Goal: Transaction & Acquisition: Obtain resource

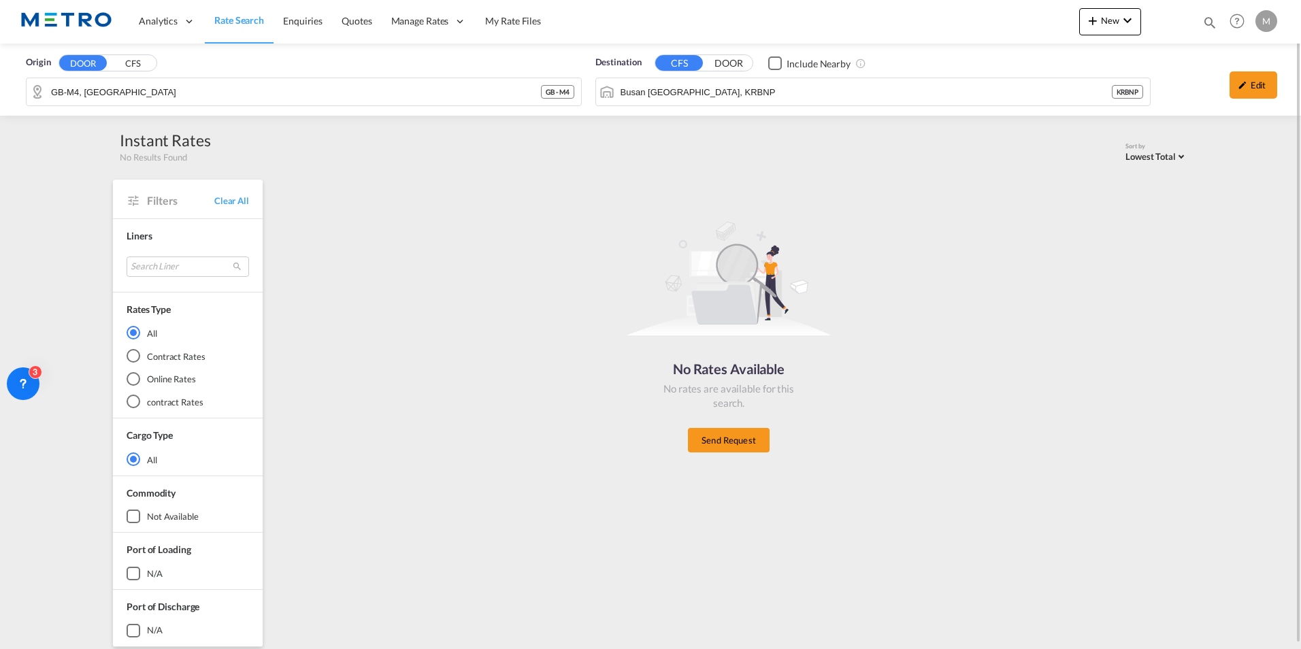
click at [251, 28] on link "Rate Search" at bounding box center [239, 21] width 69 height 44
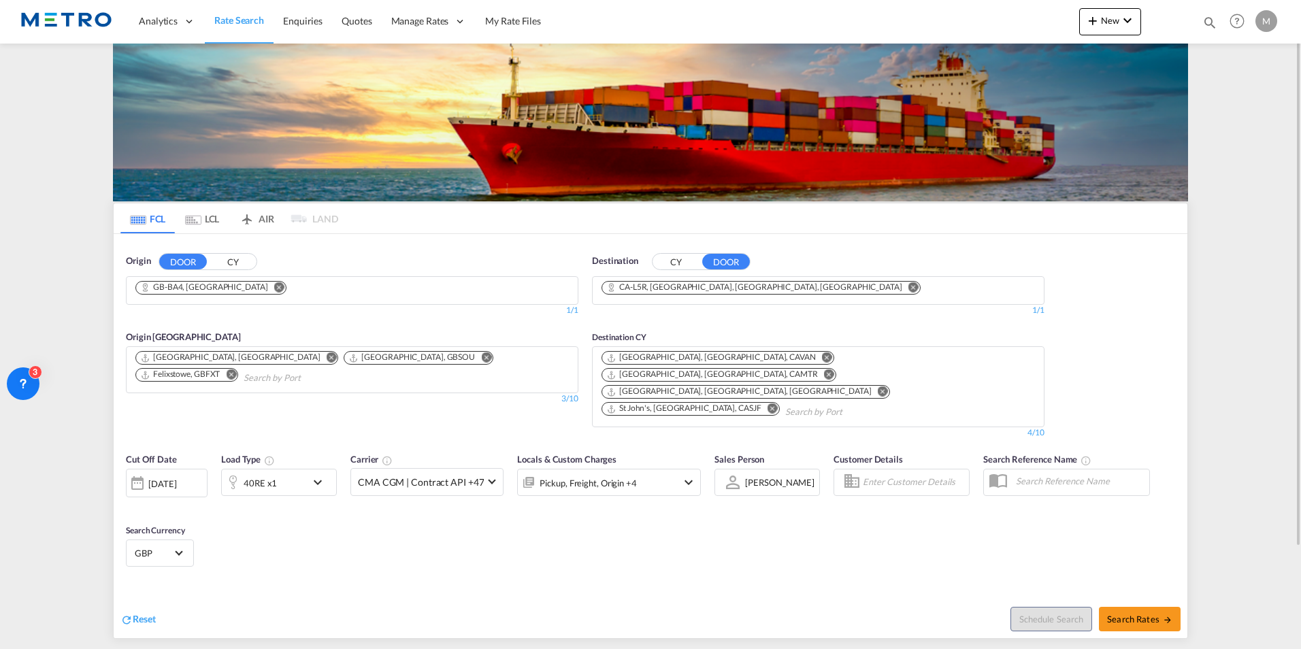
click at [274, 286] on md-icon "Remove" at bounding box center [279, 287] width 10 height 10
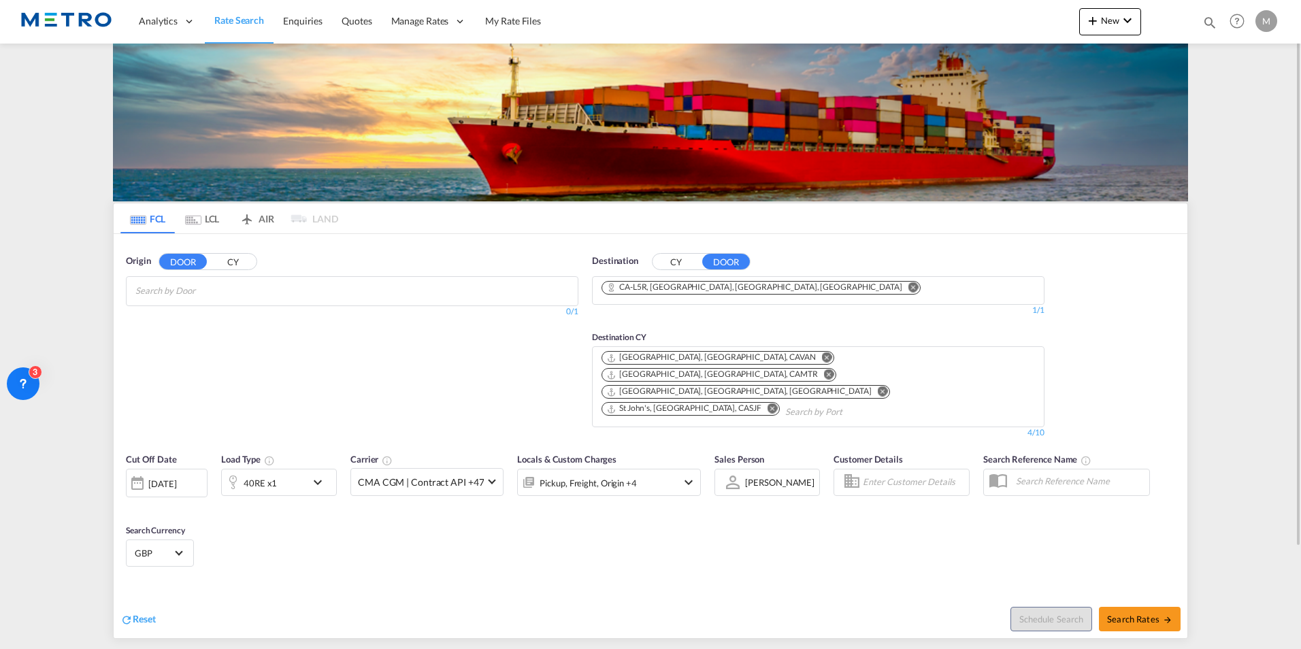
click at [908, 288] on md-icon "Remove" at bounding box center [913, 287] width 10 height 10
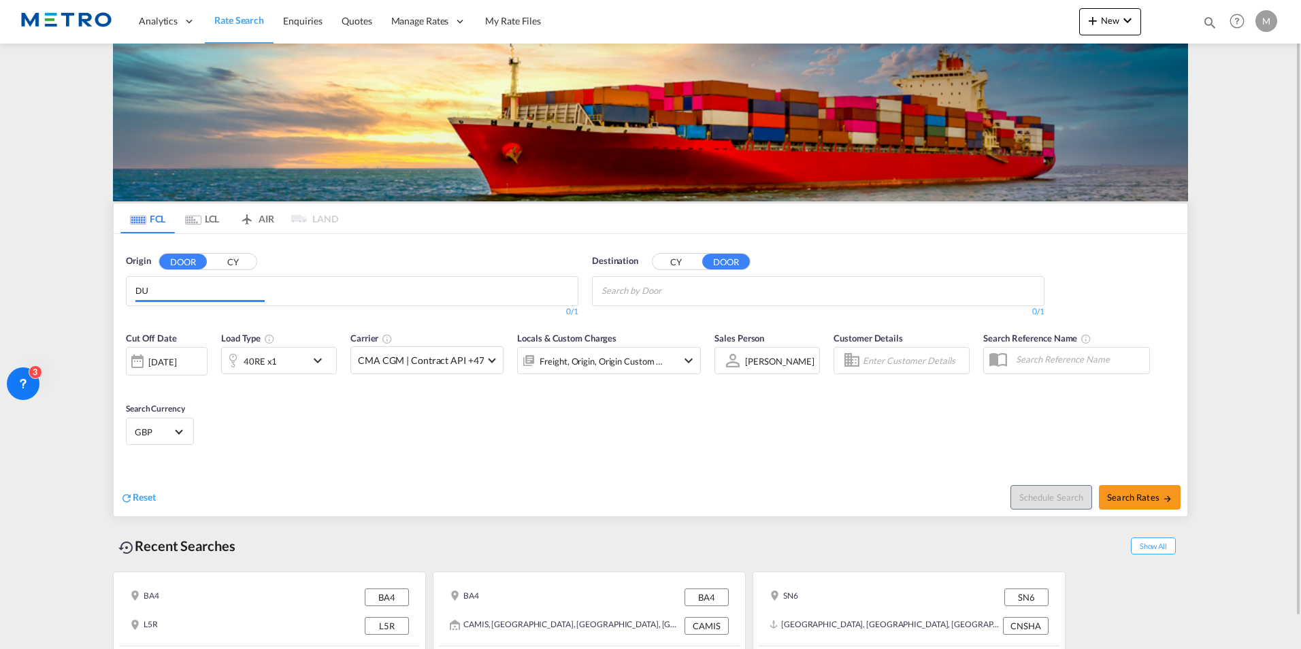
type input "D"
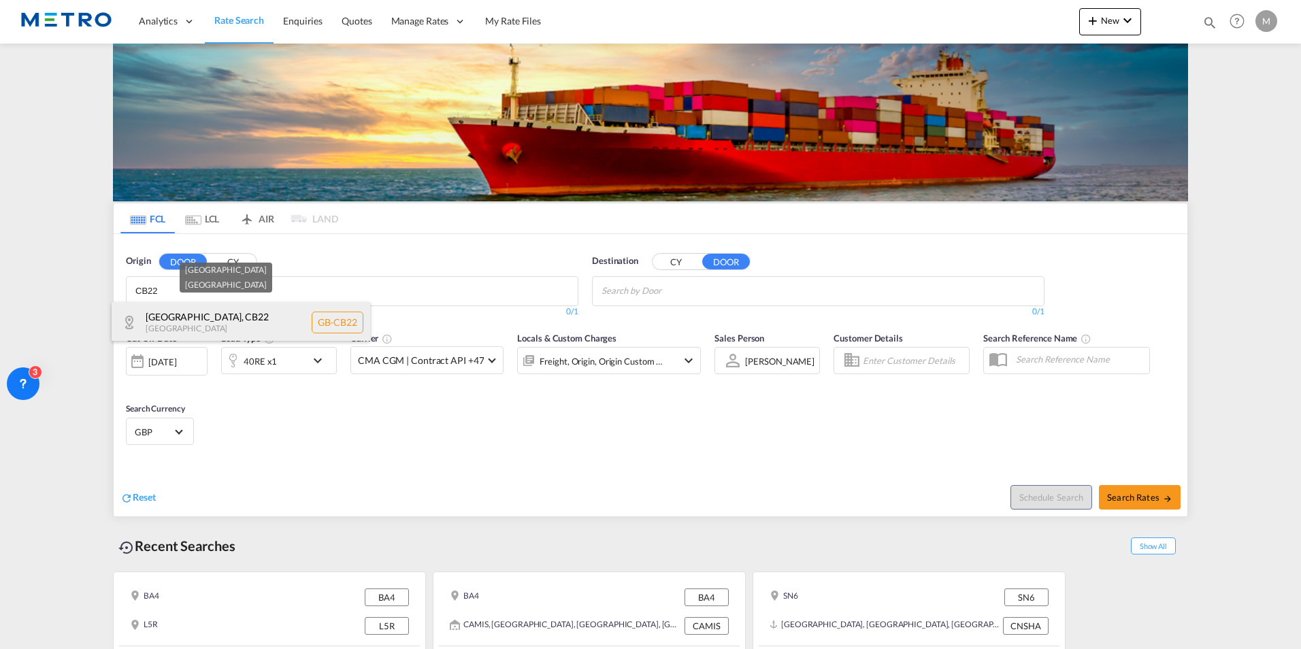
type input "CB22"
click at [265, 336] on div "[GEOGRAPHIC_DATA] [GEOGRAPHIC_DATA]-[GEOGRAPHIC_DATA]" at bounding box center [241, 322] width 259 height 41
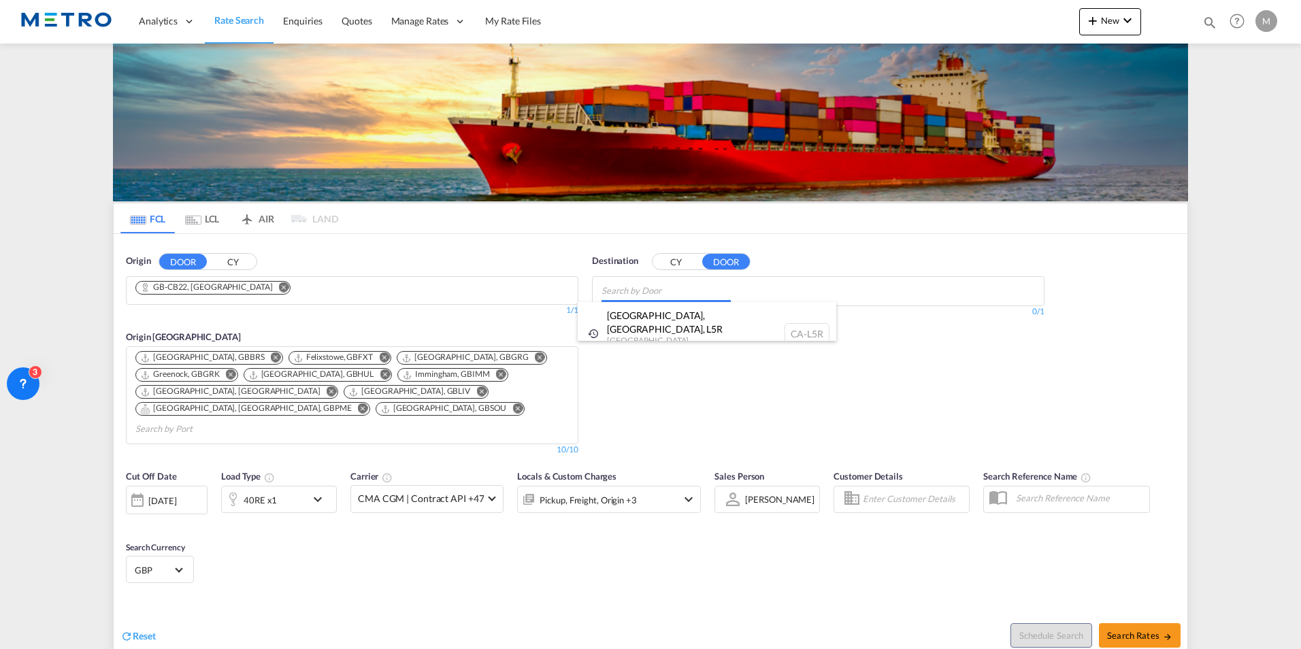
click at [667, 293] on body "Analytics Reports Dashboard Rate Search Enquiries Quotes" at bounding box center [650, 324] width 1301 height 649
click at [676, 264] on button "CY" at bounding box center [676, 262] width 48 height 16
click at [673, 288] on body "Analytics Reports Dashboard Rate Search Enquiries Quotes" at bounding box center [650, 324] width 1301 height 649
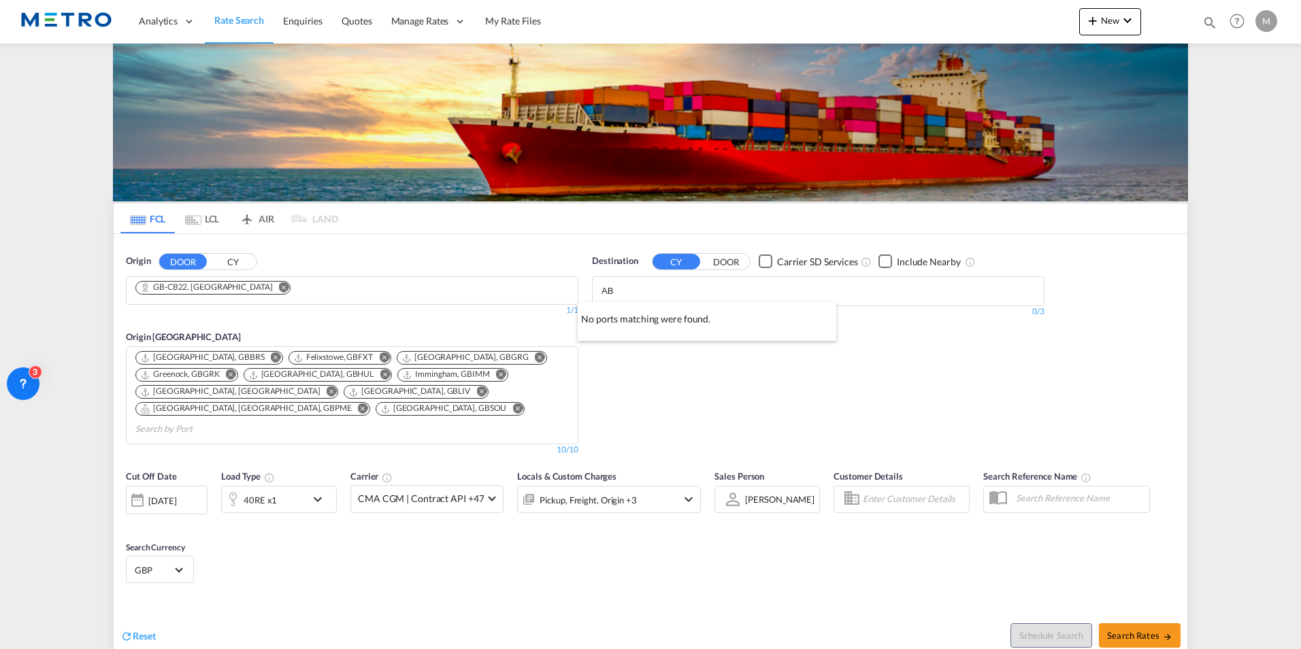
type input "A"
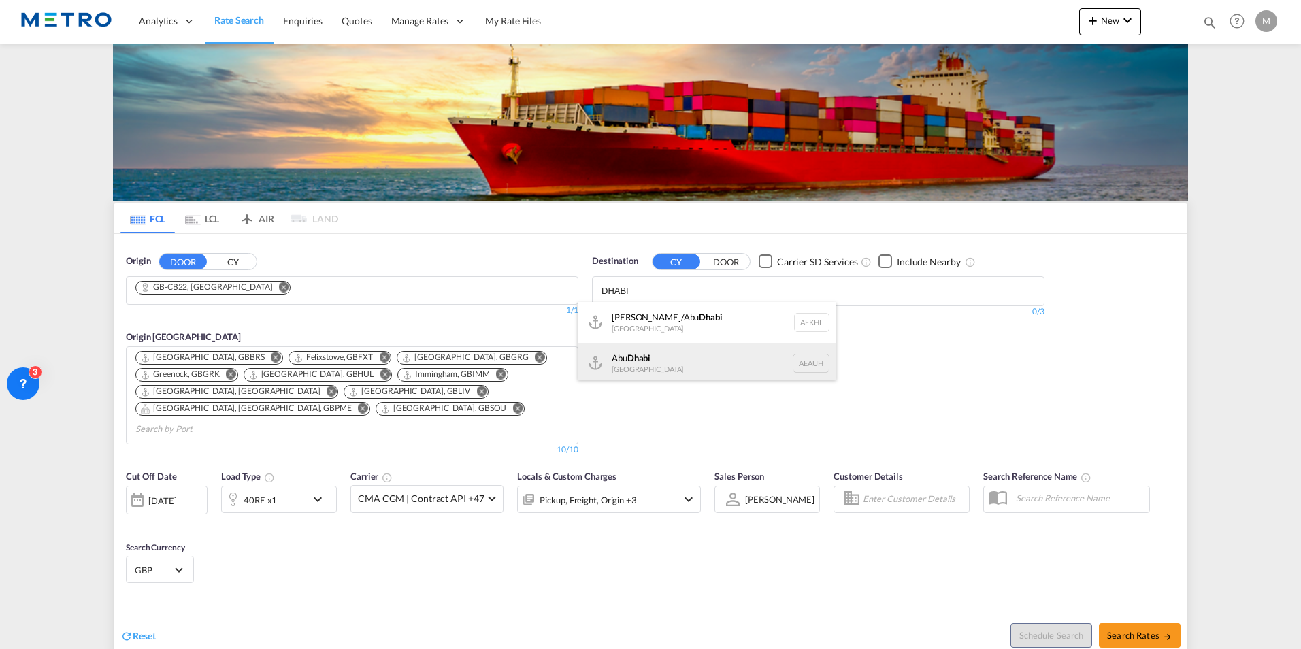
type input "DHABI"
click at [772, 369] on div "[GEOGRAPHIC_DATA] [GEOGRAPHIC_DATA] [GEOGRAPHIC_DATA]" at bounding box center [707, 363] width 259 height 41
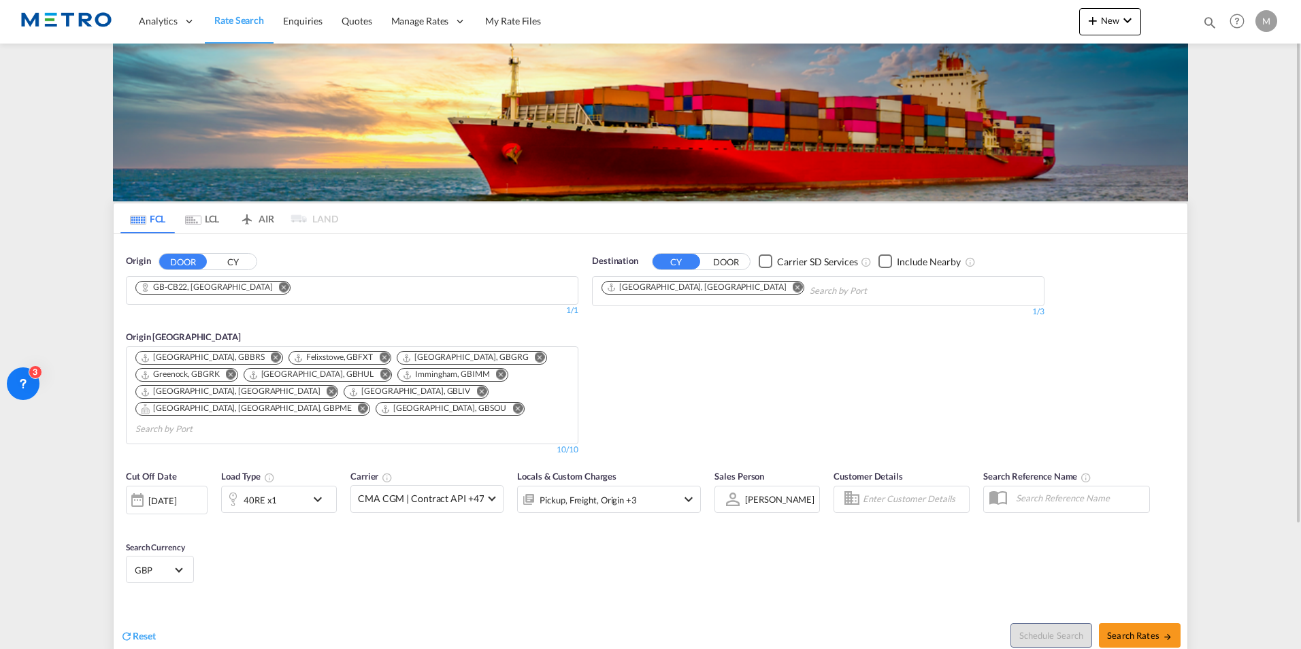
click at [325, 495] on div "40RE x1" at bounding box center [279, 499] width 116 height 27
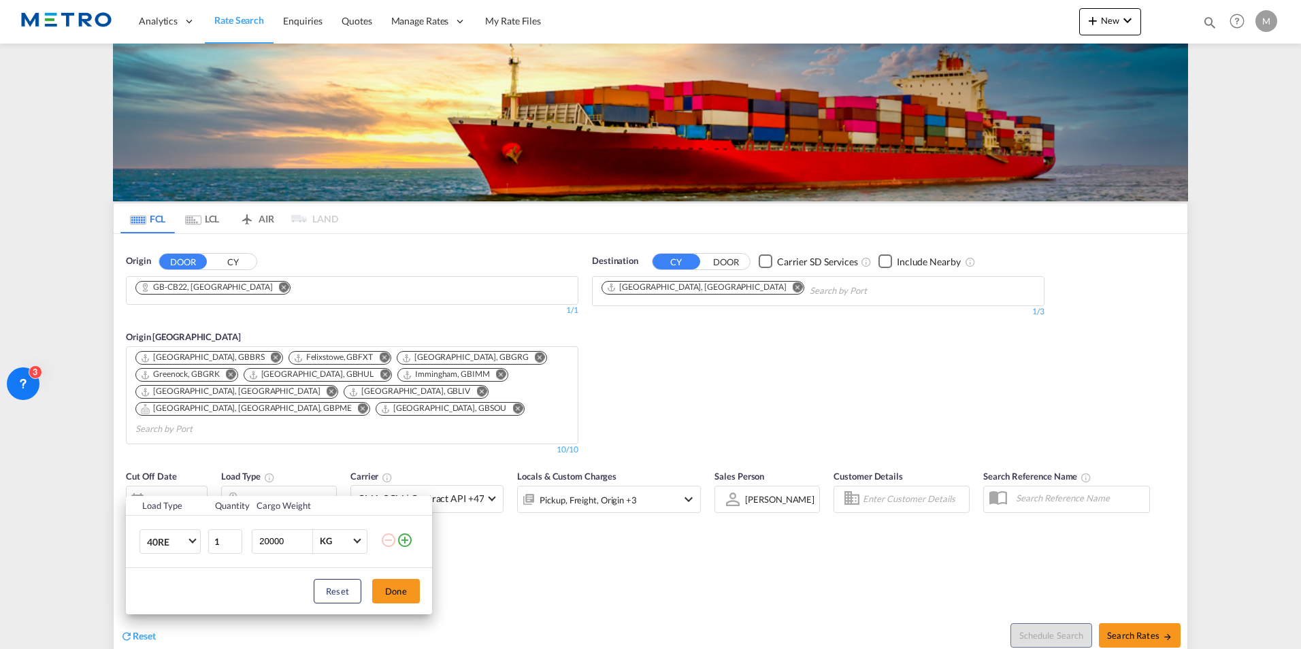
click at [784, 375] on div "Load Type Quantity Cargo Weight 40RE 20GP 40GP 40HC 45HC 20RE 40RE 40HR 20OT 40…" at bounding box center [650, 324] width 1301 height 649
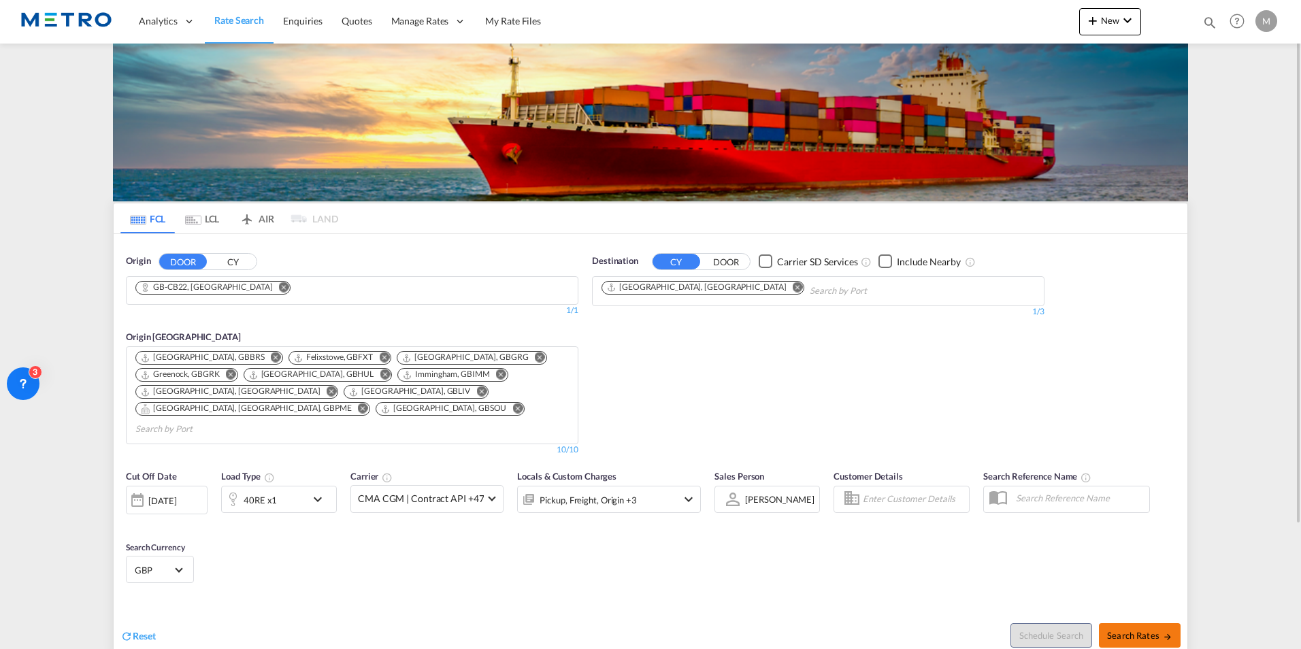
click at [1150, 625] on button "Search Rates" at bounding box center [1140, 635] width 82 height 24
type input "CB22 to AEAUH / [DATE]"
